Goal: Task Accomplishment & Management: Manage account settings

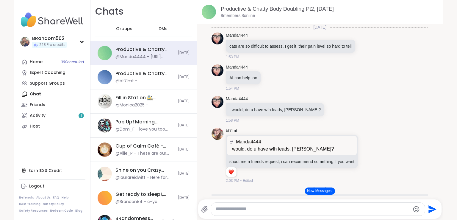
scroll to position [88, 0]
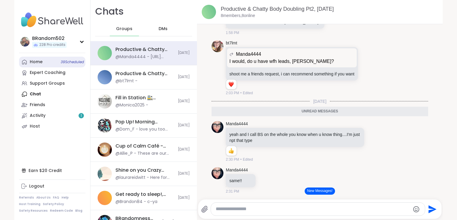
click at [51, 62] on link "Home 39 Scheduled" at bounding box center [52, 62] width 66 height 11
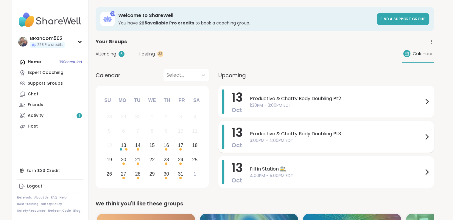
click at [287, 133] on span "Productive & Chatty Body Doubling Pt3" at bounding box center [336, 133] width 173 height 7
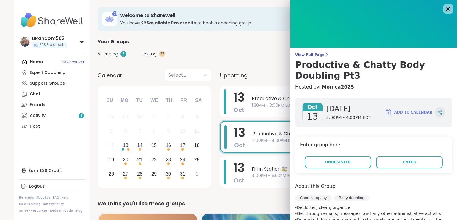
click at [435, 113] on div at bounding box center [440, 112] width 10 height 11
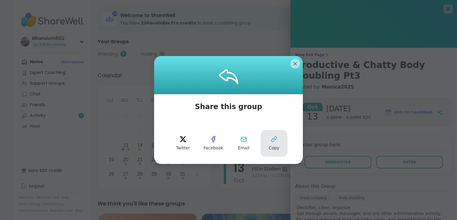
click at [279, 136] on button "Copy" at bounding box center [274, 143] width 27 height 27
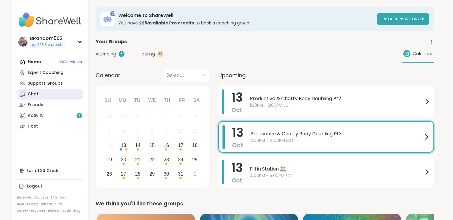
click at [51, 92] on link "Chat" at bounding box center [50, 94] width 66 height 11
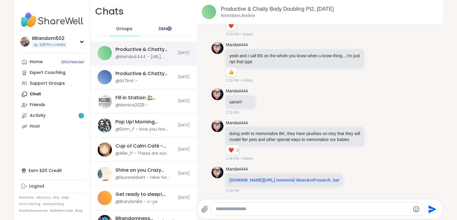
click at [150, 54] on div "@Manda4444 - https://www.etsy.com/search?q=pet%20memorial%20ideas&ref=search_bar" at bounding box center [145, 57] width 59 height 6
click at [238, 208] on textarea "Type your message" at bounding box center [313, 209] width 194 height 6
paste textarea "**********"
type textarea "**********"
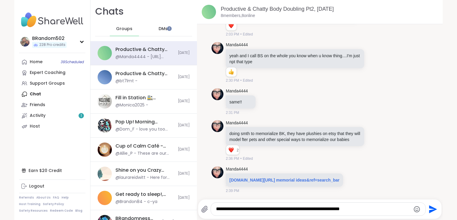
click at [430, 209] on icon "Send" at bounding box center [433, 209] width 8 height 8
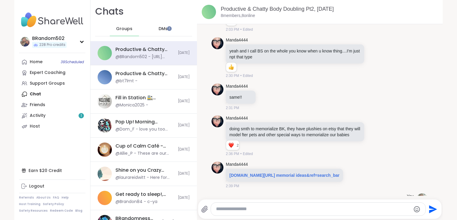
scroll to position [188, 0]
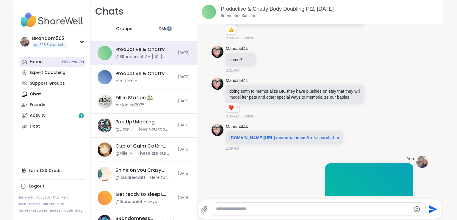
click at [40, 63] on div "Home 39 Scheduled" at bounding box center [36, 62] width 13 height 6
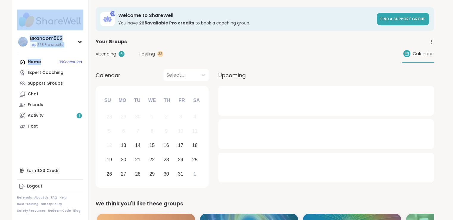
drag, startPoint x: 40, startPoint y: 63, endPoint x: 49, endPoint y: 18, distance: 45.4
click at [49, 18] on nav "BRandom502 228 Pro credits Profile Membership Settings Help Home 39 Scheduled E…" at bounding box center [50, 110] width 76 height 220
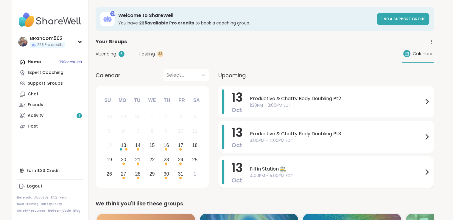
click at [258, 170] on span "Fill in Station 🚉" at bounding box center [336, 168] width 173 height 7
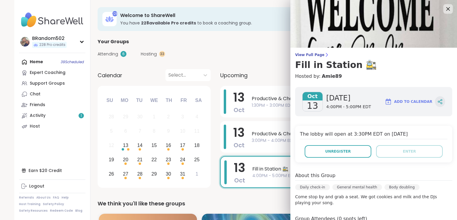
click at [438, 102] on icon at bounding box center [438, 101] width 1 height 1
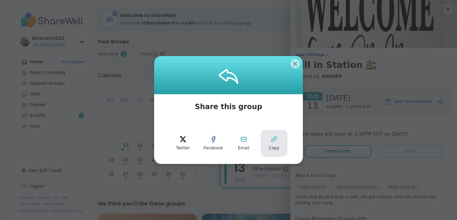
click at [275, 137] on button "Copy" at bounding box center [274, 143] width 27 height 27
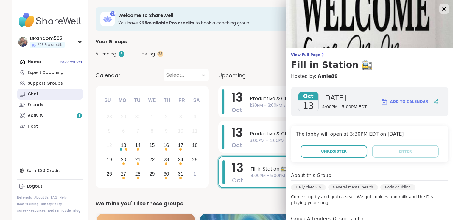
click at [60, 91] on link "Chat" at bounding box center [50, 94] width 66 height 11
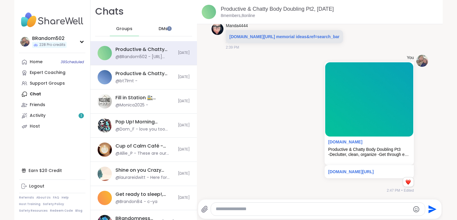
click at [239, 209] on textarea "Type your message" at bounding box center [313, 209] width 194 height 6
paste textarea "**********"
type textarea "**********"
click at [428, 208] on icon "Send" at bounding box center [433, 209] width 10 height 10
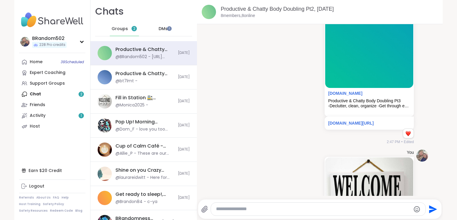
click at [65, 91] on div "Home 39 Scheduled Expert Coaching Support Groups Chat 2 Friends Activity 1 Host" at bounding box center [52, 94] width 66 height 75
drag, startPoint x: 64, startPoint y: 92, endPoint x: 64, endPoint y: 75, distance: 17.3
click at [64, 75] on div "Home 39 Scheduled Expert Coaching Support Groups Chat 2 Friends Activity 1 Host" at bounding box center [52, 94] width 66 height 75
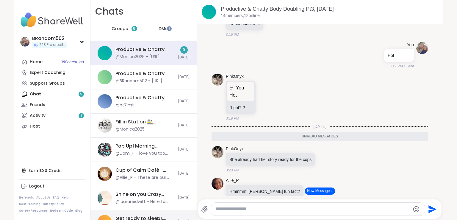
scroll to position [864, 0]
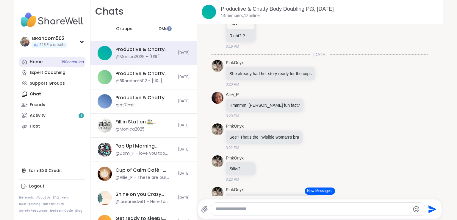
click at [43, 61] on link "Home 38 Scheduled" at bounding box center [52, 62] width 66 height 11
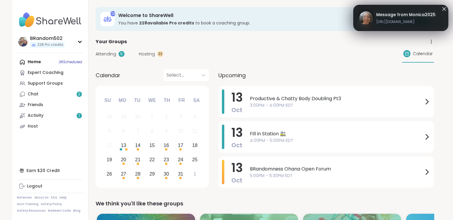
click at [111, 56] on span "Attending" at bounding box center [106, 54] width 21 height 6
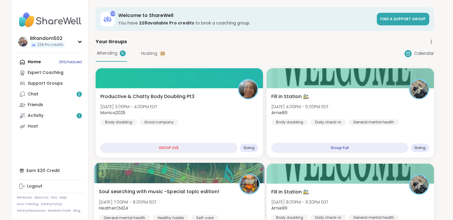
click at [202, 189] on span "Soul searching with music -Special topic edition!" at bounding box center [159, 191] width 121 height 7
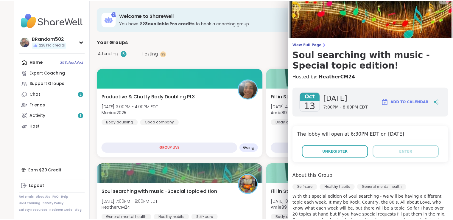
scroll to position [10, 0]
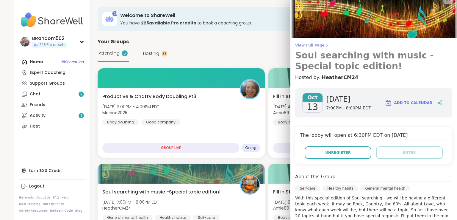
click at [306, 44] on span "View Full Page" at bounding box center [373, 45] width 157 height 5
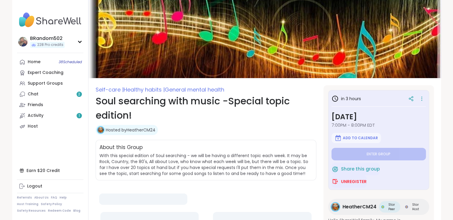
type textarea "*"
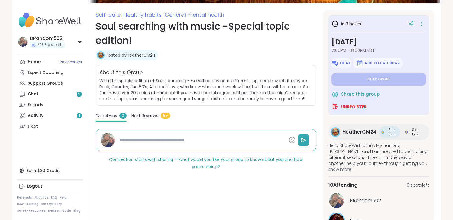
scroll to position [58, 0]
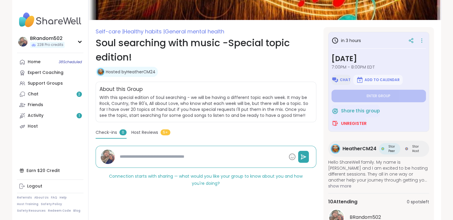
click at [335, 82] on img at bounding box center [334, 79] width 7 height 7
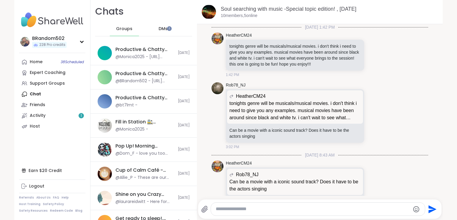
paste textarea "**********"
type textarea "**********"
click at [429, 207] on icon "Send" at bounding box center [433, 209] width 8 height 8
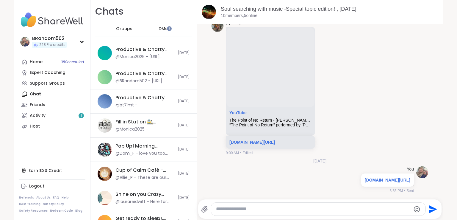
scroll to position [377, 0]
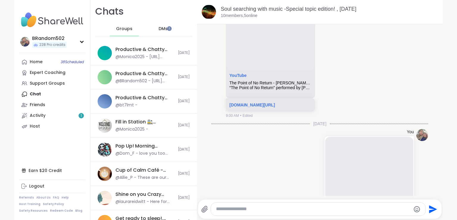
click at [302, 208] on textarea "Type your message" at bounding box center [313, 209] width 194 height 6
paste textarea "**********"
type textarea "**********"
click at [430, 206] on icon "Send" at bounding box center [433, 209] width 8 height 8
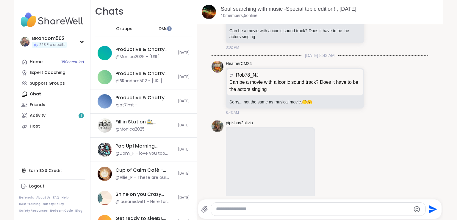
scroll to position [0, 0]
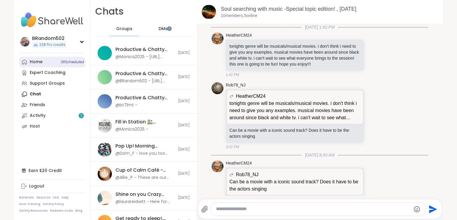
click at [45, 64] on link "Home 38 Scheduled" at bounding box center [52, 62] width 66 height 11
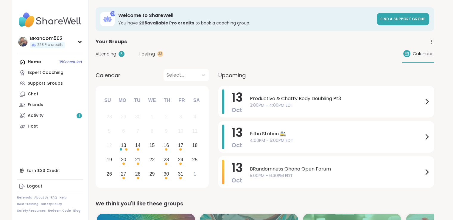
click at [148, 57] on span "Hosting" at bounding box center [147, 54] width 16 height 6
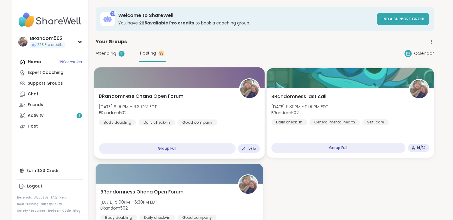
click at [145, 98] on span "BRandomness Ohana Open Forum" at bounding box center [141, 96] width 85 height 7
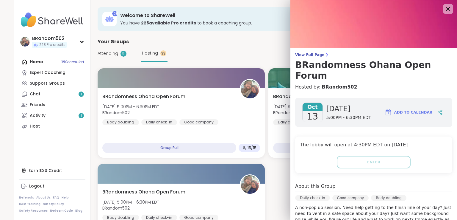
click at [443, 7] on div at bounding box center [448, 9] width 10 height 10
click at [445, 9] on icon at bounding box center [448, 8] width 7 height 7
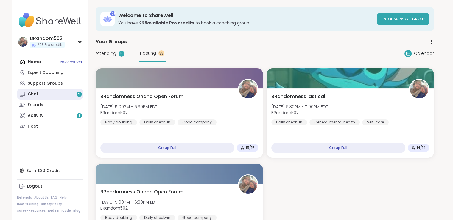
click at [61, 96] on link "Chat 2" at bounding box center [50, 94] width 66 height 11
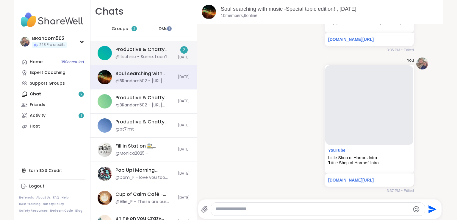
click at [140, 56] on div "@ltschnic - Same. I can’t stay seated for too long." at bounding box center [145, 57] width 59 height 6
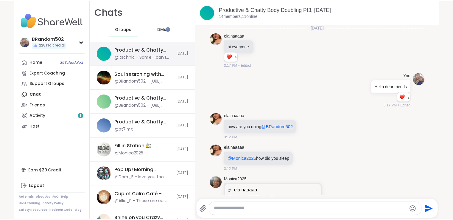
scroll to position [1988, 0]
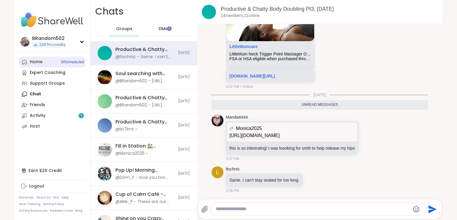
click at [60, 65] on link "Home 38 Scheduled" at bounding box center [52, 62] width 66 height 11
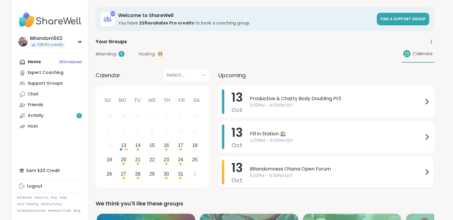
click at [283, 170] on span "BRandomness Ohana Open Forum" at bounding box center [336, 168] width 173 height 7
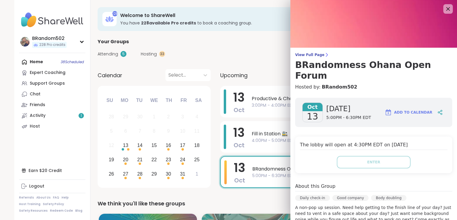
click at [312, 52] on div "View Full Page BRandomness Ohana Open Forum Hosted by: BRandom502 Oct 13 Monday…" at bounding box center [374, 184] width 167 height 369
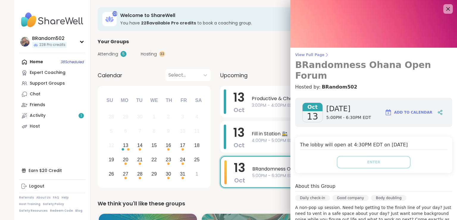
click at [312, 53] on span "View Full Page" at bounding box center [373, 54] width 157 height 5
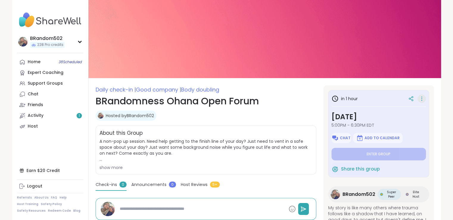
click at [419, 98] on icon at bounding box center [422, 98] width 6 height 8
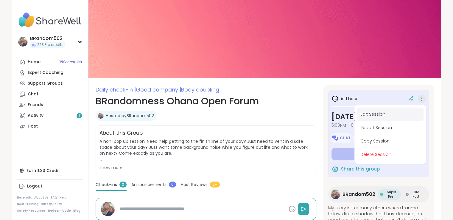
click at [390, 113] on button "Edit Session" at bounding box center [390, 113] width 67 height 13
type textarea "*"
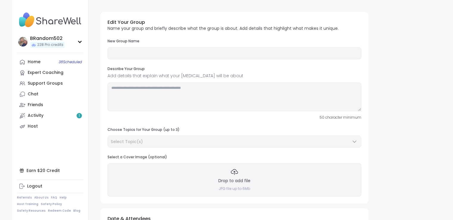
type input "**********"
type textarea "**********"
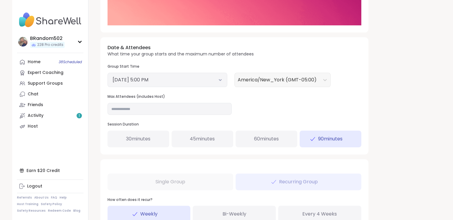
scroll to position [194, 0]
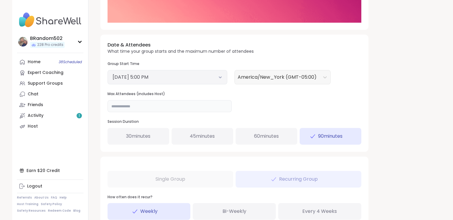
click at [169, 107] on input "**" at bounding box center [169, 106] width 124 height 12
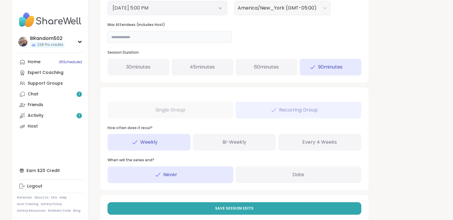
scroll to position [276, 0]
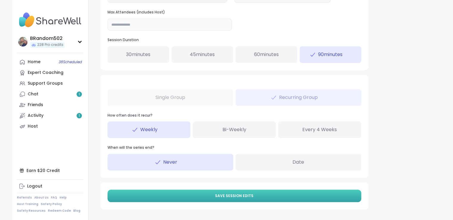
type input "**"
click at [284, 191] on button "Save Session Edits" at bounding box center [234, 195] width 254 height 13
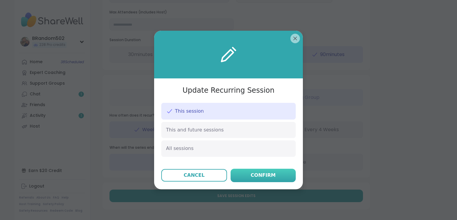
click at [259, 174] on div "Confirm" at bounding box center [263, 174] width 25 height 7
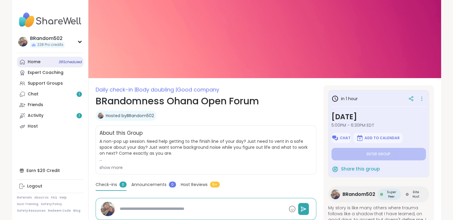
click at [45, 62] on link "Home 38 Scheduled" at bounding box center [50, 62] width 66 height 11
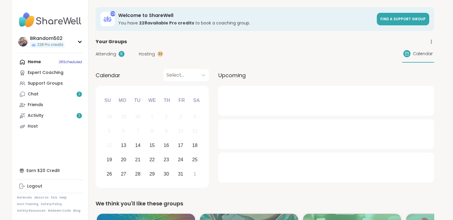
click at [152, 56] on span "Hosting" at bounding box center [147, 54] width 16 height 6
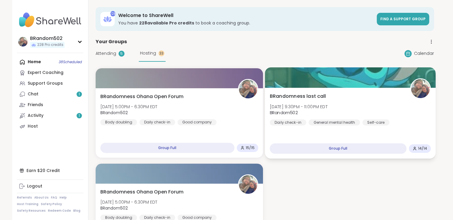
click at [312, 103] on span "[DATE] 9:30PM - 11:00PM EDT" at bounding box center [298, 106] width 58 height 6
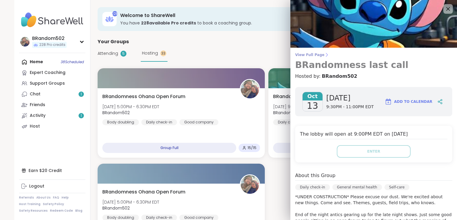
click at [299, 58] on link "View Full Page BRandomness last call" at bounding box center [373, 61] width 157 height 18
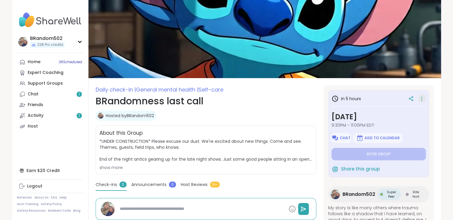
click at [419, 99] on icon at bounding box center [422, 98] width 6 height 8
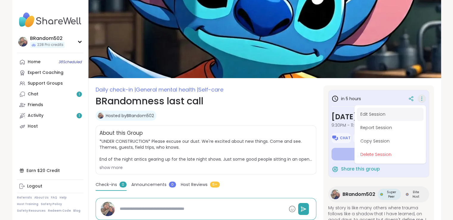
click at [362, 117] on button "Edit Session" at bounding box center [390, 113] width 67 height 13
type textarea "*"
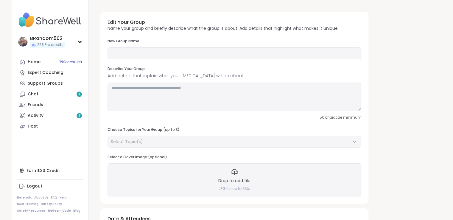
type input "**********"
type textarea "**********"
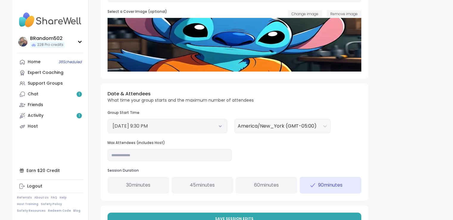
scroll to position [148, 0]
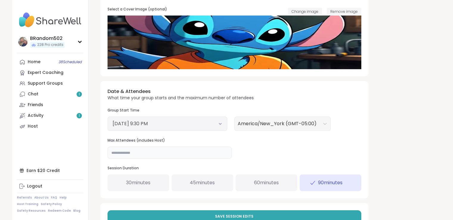
click at [171, 154] on input "**" at bounding box center [169, 152] width 124 height 12
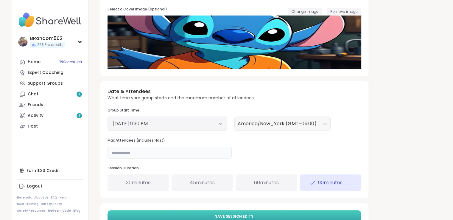
type input "**"
click at [192, 212] on button "Save Session Edits" at bounding box center [234, 216] width 254 height 13
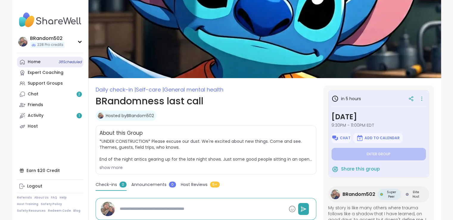
click at [39, 61] on div "Home 38 Scheduled" at bounding box center [34, 62] width 13 height 6
type textarea "*"
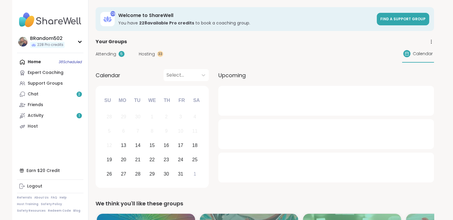
click at [44, 93] on link "Chat 2" at bounding box center [50, 94] width 66 height 11
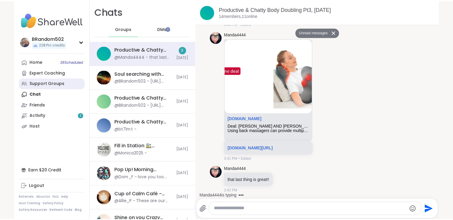
scroll to position [2234, 0]
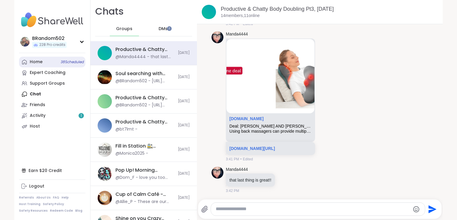
click at [61, 64] on span "38 Scheduled" at bounding box center [72, 62] width 23 height 5
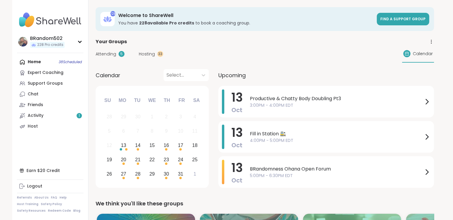
click at [151, 55] on span "Hosting" at bounding box center [147, 54] width 16 height 6
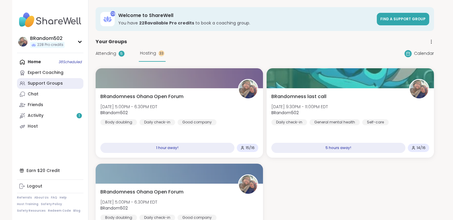
click at [38, 83] on div "Support Groups" at bounding box center [45, 83] width 35 height 6
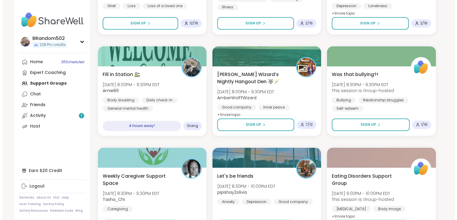
scroll to position [975, 0]
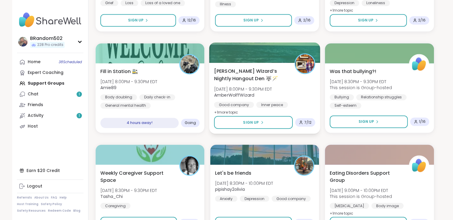
click at [236, 73] on span "[PERSON_NAME] Wizard’s Nightly Hangout Den 🐺🪄" at bounding box center [251, 74] width 74 height 15
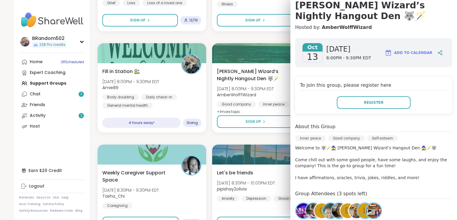
scroll to position [0, 0]
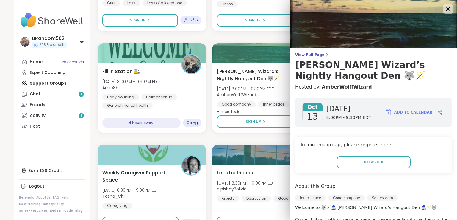
click at [445, 7] on icon at bounding box center [448, 8] width 7 height 7
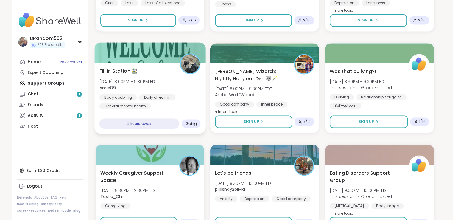
click at [126, 69] on span "Fill in Station 🚉" at bounding box center [118, 70] width 38 height 7
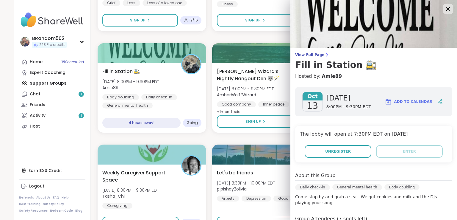
click at [445, 10] on icon at bounding box center [448, 8] width 7 height 7
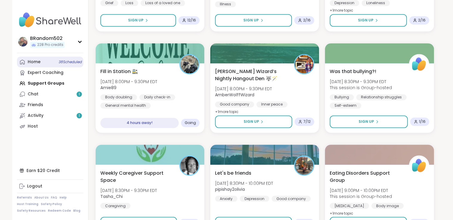
click at [45, 57] on link "Home 38 Scheduled" at bounding box center [50, 62] width 66 height 11
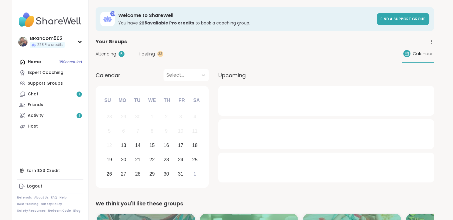
click at [149, 55] on span "Hosting" at bounding box center [147, 54] width 16 height 6
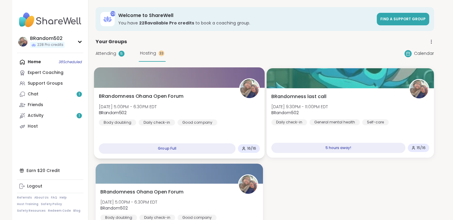
click at [157, 107] on span "[DATE] 5:00PM - 6:30PM EDT" at bounding box center [128, 106] width 58 height 6
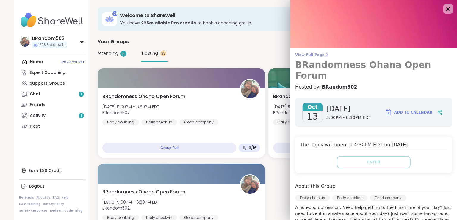
click at [299, 53] on span "View Full Page" at bounding box center [373, 54] width 157 height 5
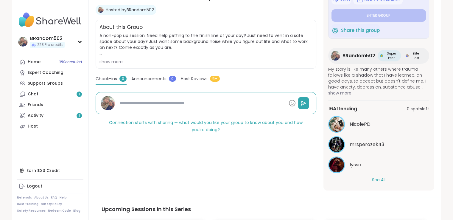
scroll to position [35, 0]
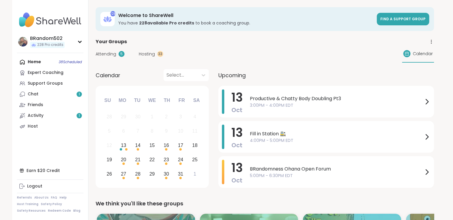
click at [143, 51] on span "Hosting" at bounding box center [147, 54] width 16 height 6
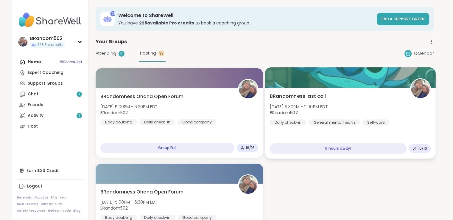
click at [286, 93] on span "BRandomness last call" at bounding box center [297, 96] width 56 height 7
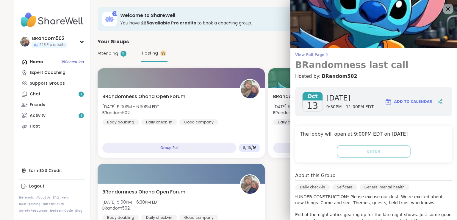
click at [314, 54] on span "View Full Page" at bounding box center [373, 54] width 157 height 5
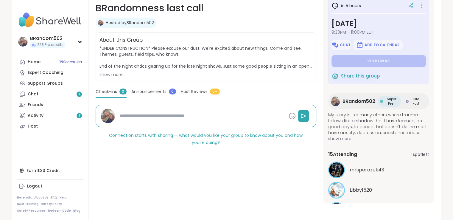
scroll to position [35, 0]
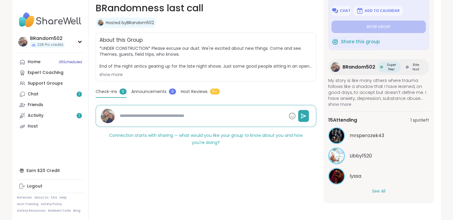
type textarea "*"
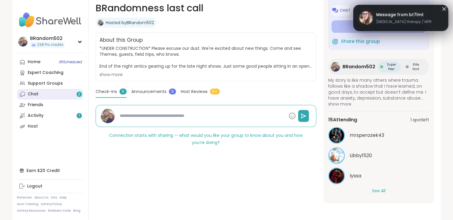
click at [45, 91] on link "Chat 2" at bounding box center [50, 94] width 66 height 11
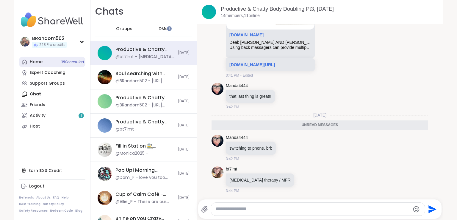
click at [40, 62] on link "Home 38 Scheduled" at bounding box center [52, 62] width 66 height 11
